Goal: Navigation & Orientation: Find specific page/section

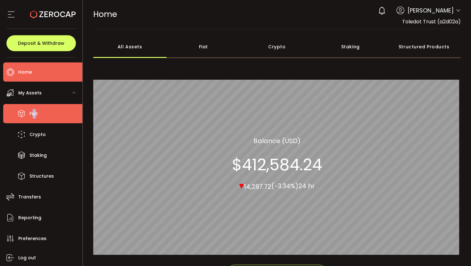
click at [35, 117] on span "Fiat" at bounding box center [33, 113] width 8 height 9
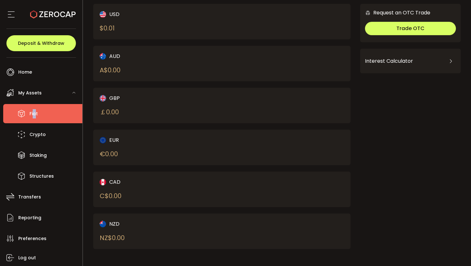
scroll to position [48, 0]
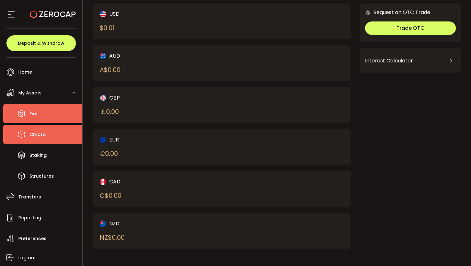
click at [44, 135] on span "Crypto" at bounding box center [37, 134] width 16 height 9
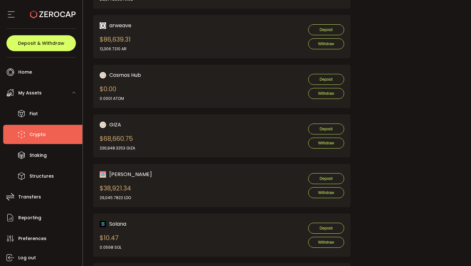
scroll to position [447, 0]
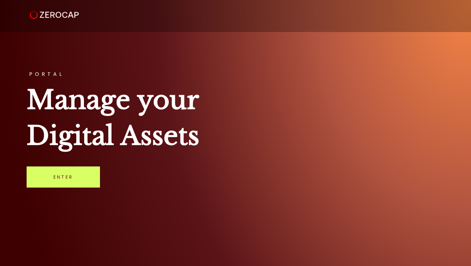
click at [64, 183] on link "Enter" at bounding box center [63, 177] width 73 height 21
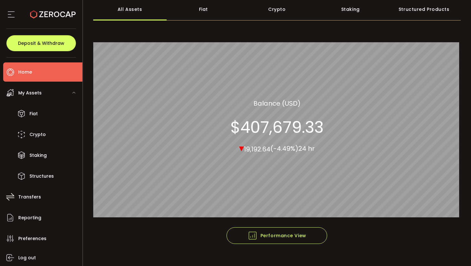
scroll to position [37, 0]
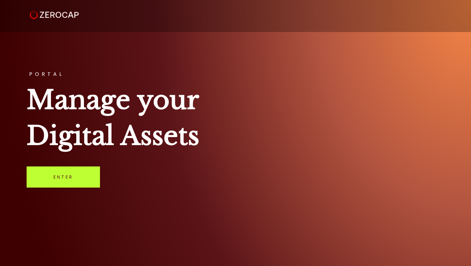
click at [85, 178] on link "Enter" at bounding box center [63, 177] width 73 height 21
